Goal: Check status: Check status

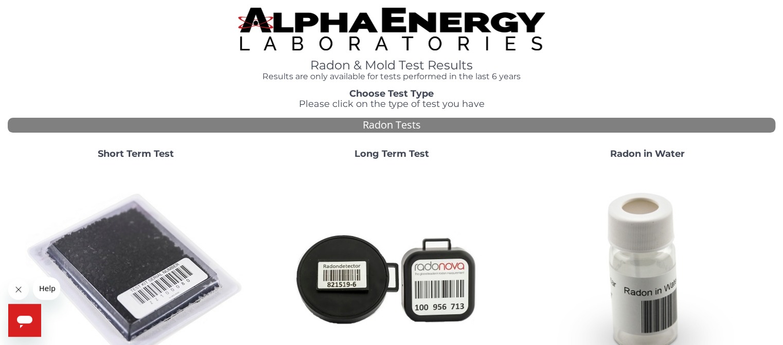
click at [390, 68] on h1 "Radon & Mold Test Results" at bounding box center [391, 65] width 307 height 13
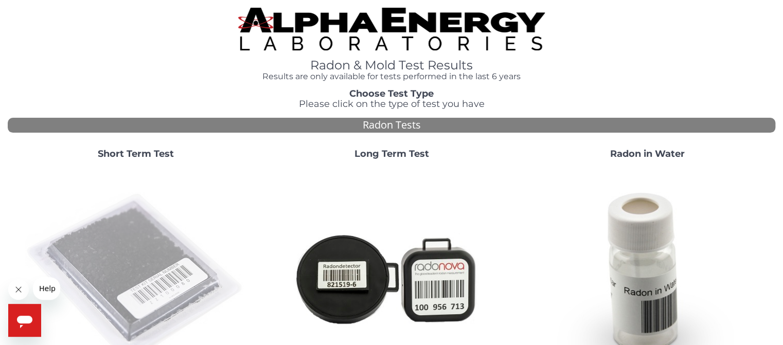
click at [135, 240] on img at bounding box center [135, 277] width 221 height 221
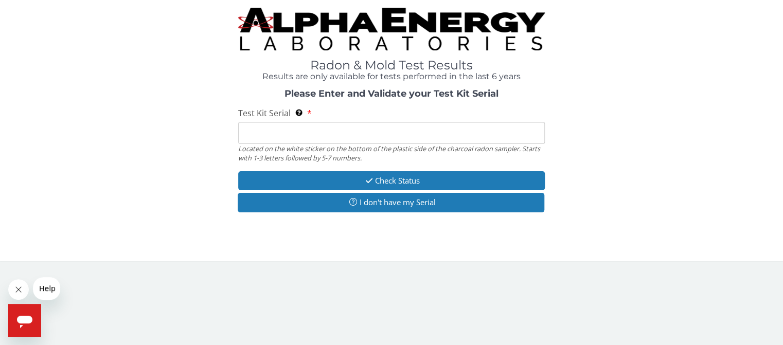
click at [292, 135] on input "Test Kit Serial Located on the white sticker on the bottom of the plastic side …" at bounding box center [391, 133] width 307 height 22
paste input "AA777681"
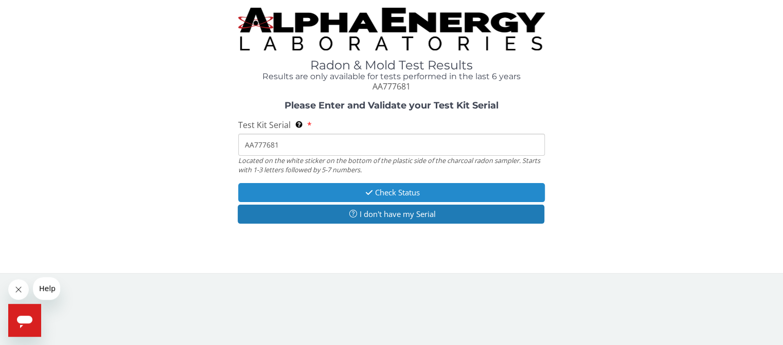
type input "AA777681"
click at [367, 196] on icon "button" at bounding box center [369, 193] width 12 height 8
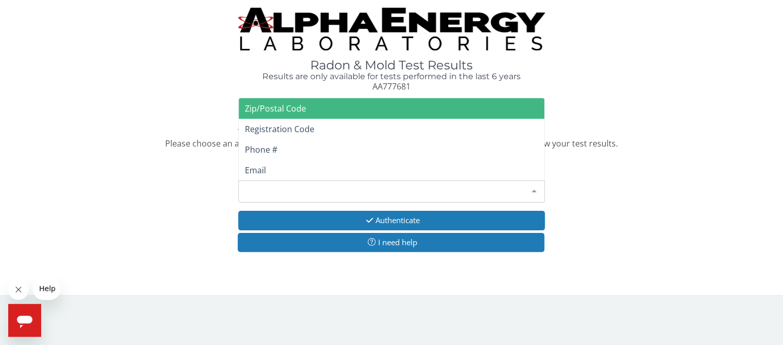
click at [367, 196] on div "Please make a selection" at bounding box center [391, 192] width 307 height 22
click at [282, 111] on span "Zip/Postal Code" at bounding box center [275, 108] width 61 height 11
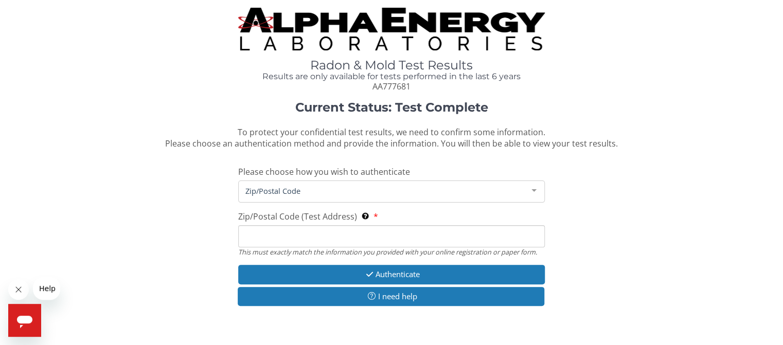
click at [333, 235] on input "Zip/Postal Code (Test Address) This must exactly match the information you prov…" at bounding box center [391, 236] width 307 height 22
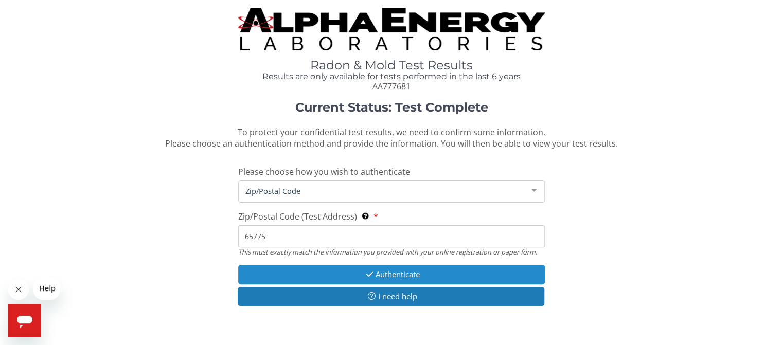
type input "65775"
click at [356, 271] on button "Authenticate" at bounding box center [391, 274] width 307 height 19
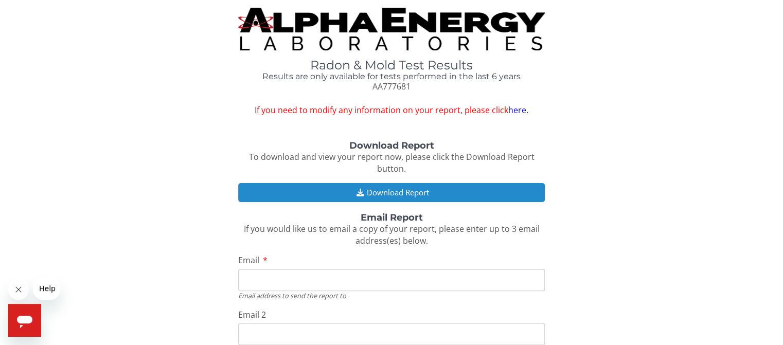
click at [372, 192] on button "Download Report" at bounding box center [391, 192] width 307 height 19
